Goal: Task Accomplishment & Management: Manage account settings

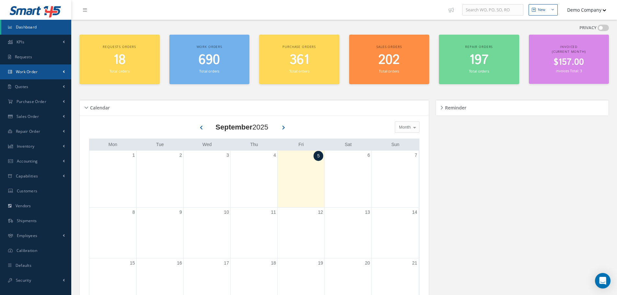
click at [45, 71] on link "Work Order" at bounding box center [35, 71] width 71 height 15
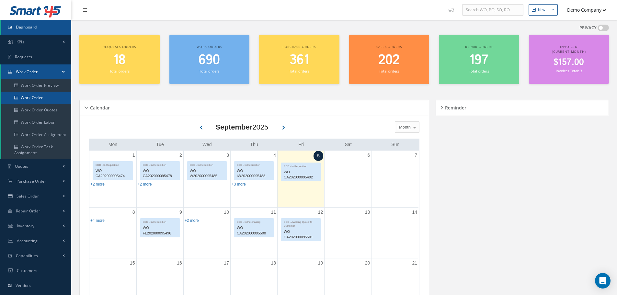
click at [38, 96] on link "Work Order" at bounding box center [36, 98] width 70 height 12
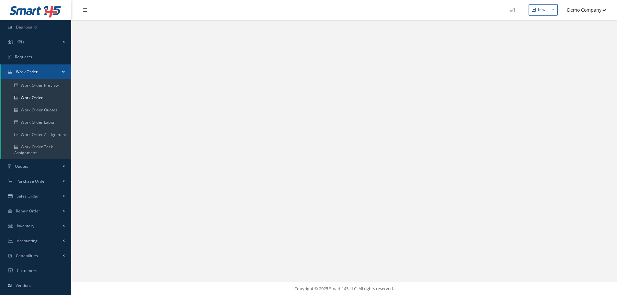
select select "25"
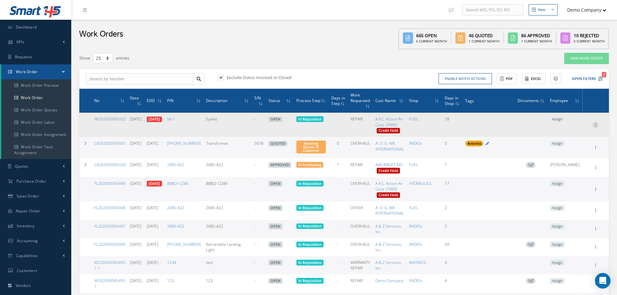
click at [594, 125] on icon at bounding box center [595, 124] width 6 height 5
click at [566, 136] on link "Edit" at bounding box center [565, 137] width 51 height 8
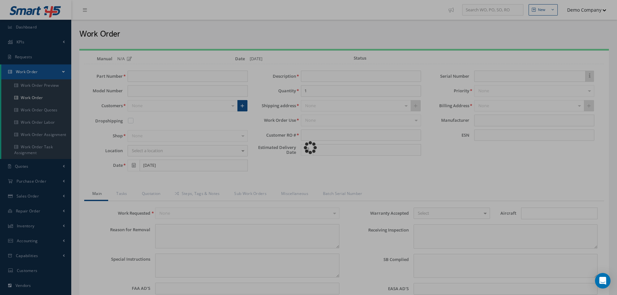
type input "56-1"
type input "[DATE]"
type input "Eyelet."
type input "345678"
type input "[DATE]"
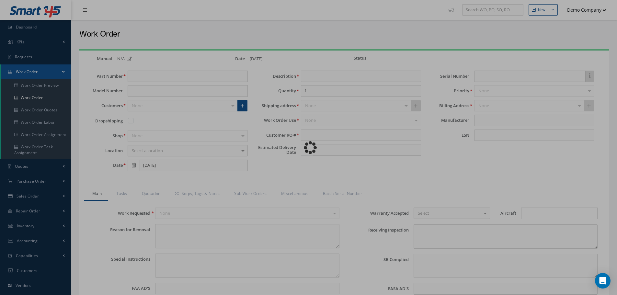
type input "faa aads"
type textarea "NO VISUAL DAMAGE"
type textarea "50"
type input "EASA ADS"
type textarea "test test"
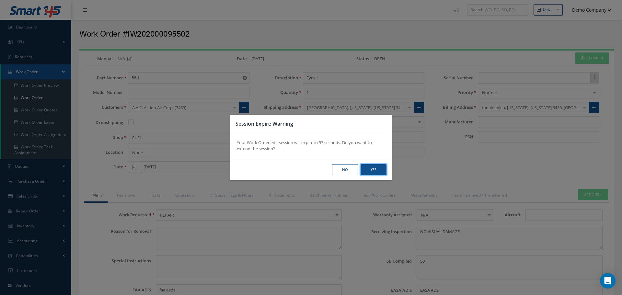
click at [376, 173] on button "Yes" at bounding box center [373, 169] width 26 height 11
